Goal: Task Accomplishment & Management: Use online tool/utility

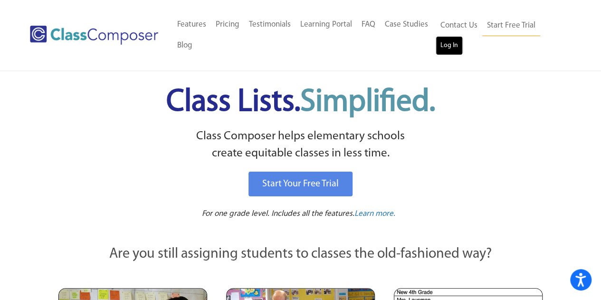
click at [449, 46] on link "Log In" at bounding box center [449, 45] width 27 height 19
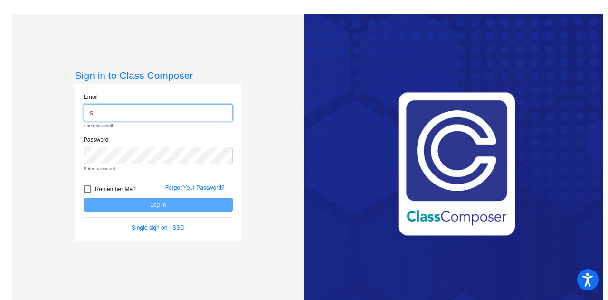
type input "shannon.walsh@lcps.org"
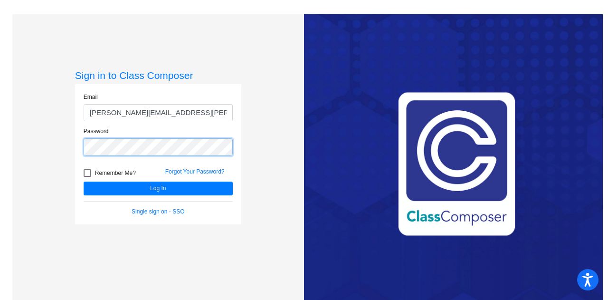
click at [84, 181] on button "Log In" at bounding box center [158, 188] width 149 height 14
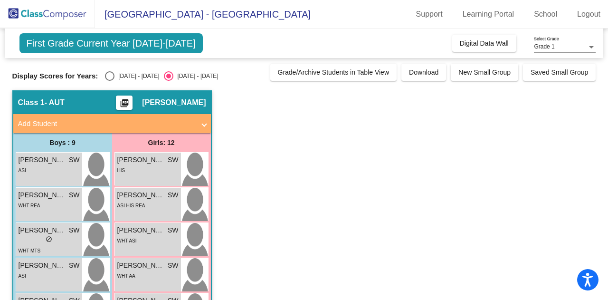
click at [110, 74] on div "Select an option" at bounding box center [109, 75] width 9 height 9
click at [110, 81] on input "2024 - 2025" at bounding box center [109, 81] width 0 height 0
radio input "true"
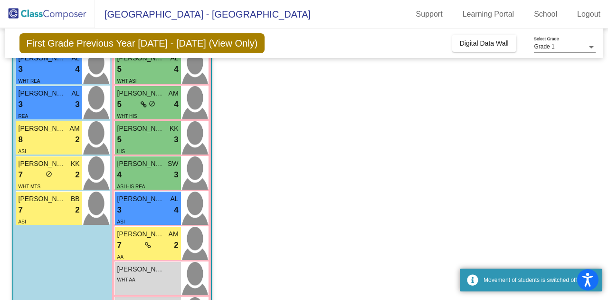
scroll to position [244, 0]
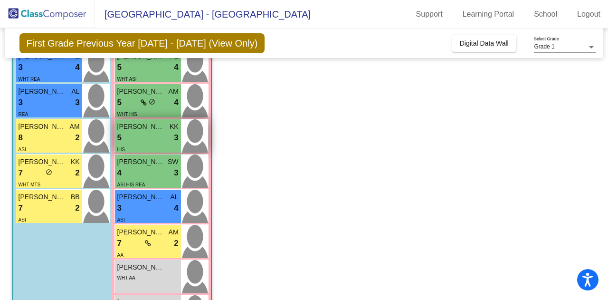
click at [144, 129] on span "Abby Valiente" at bounding box center [140, 127] width 47 height 10
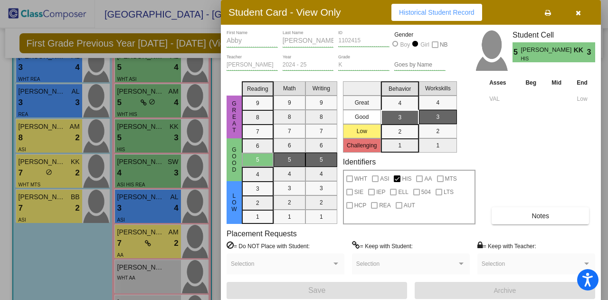
click at [576, 15] on icon "button" at bounding box center [578, 12] width 5 height 7
